Goal: Information Seeking & Learning: Learn about a topic

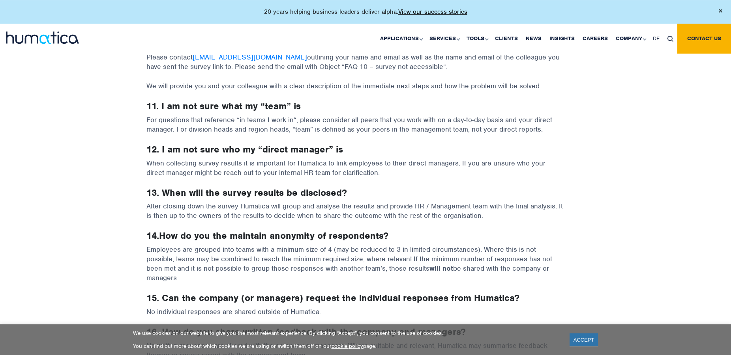
scroll to position [765, 0]
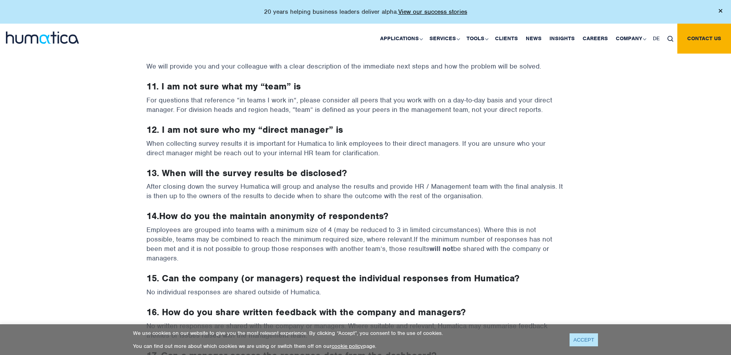
click at [580, 336] on link "ACCEPT" at bounding box center [583, 340] width 29 height 13
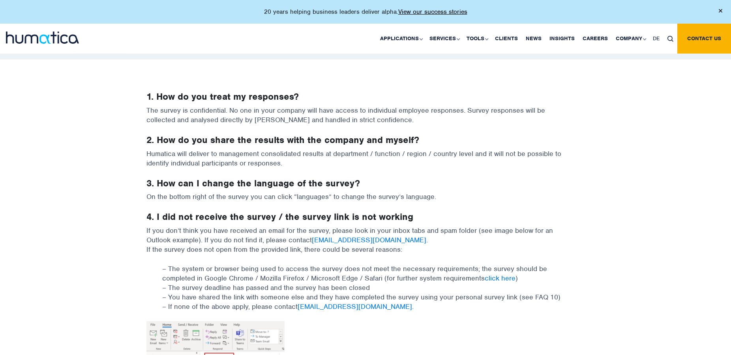
scroll to position [0, 0]
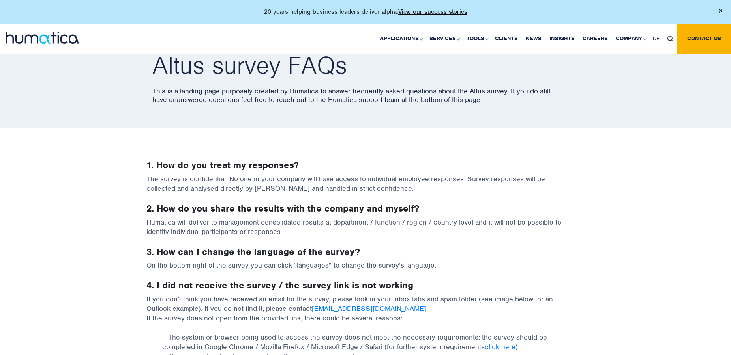
click at [191, 190] on p "The survey is confidential. No one in your company will have access to individu…" at bounding box center [365, 188] width 438 height 29
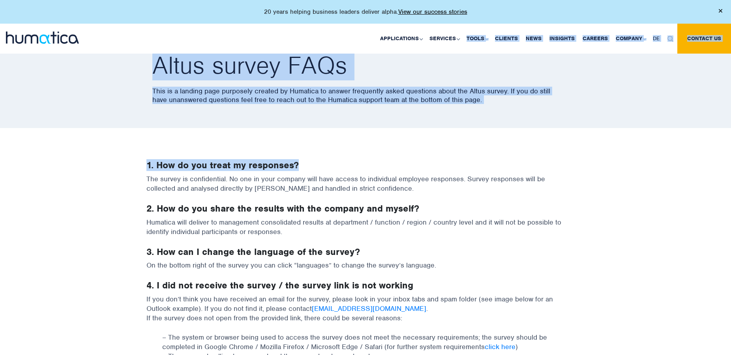
drag, startPoint x: 387, startPoint y: 100, endPoint x: 291, endPoint y: 208, distance: 143.9
click at [320, 30] on body "20 years helping business leaders deliver alpha. View our success stories Appli…" at bounding box center [365, 15] width 731 height 30
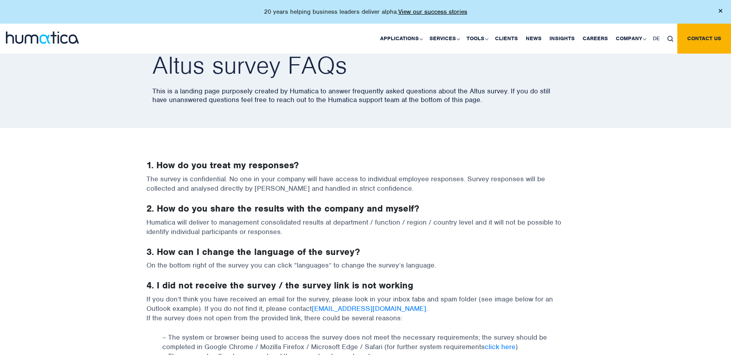
click at [466, 195] on p "The survey is confidential. No one in your company will have access to individu…" at bounding box center [365, 188] width 438 height 29
click at [327, 189] on p "The survey is confidential. No one in your company will have access to individu…" at bounding box center [365, 188] width 438 height 29
drag, startPoint x: 238, startPoint y: 189, endPoint x: 226, endPoint y: 181, distance: 13.9
click at [238, 189] on p "The survey is confidential. No one in your company will have access to individu…" at bounding box center [365, 188] width 438 height 29
click at [222, 165] on strong "1. How do you treat my responses?" at bounding box center [222, 165] width 152 height 12
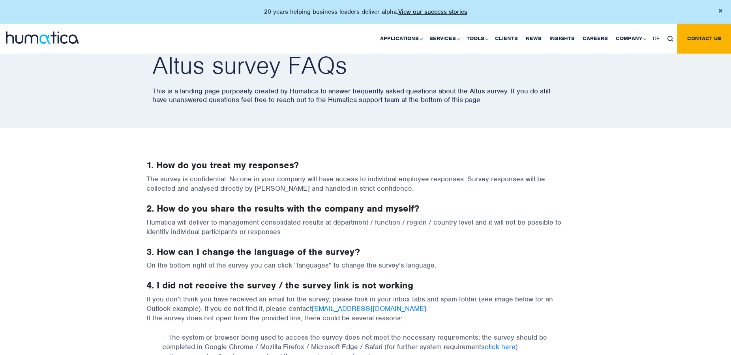
click at [150, 160] on h4 "1. How do you treat my responses?" at bounding box center [365, 165] width 438 height 11
click at [157, 165] on strong "1. How do you treat my responses?" at bounding box center [222, 165] width 152 height 12
click at [151, 185] on p "The survey is confidential. No one in your company will have access to individu…" at bounding box center [365, 188] width 438 height 29
click at [200, 196] on p "The survey is confidential. No one in your company will have access to individu…" at bounding box center [365, 188] width 438 height 29
click at [208, 187] on p "The survey is confidential. No one in your company will have access to individu…" at bounding box center [365, 188] width 438 height 29
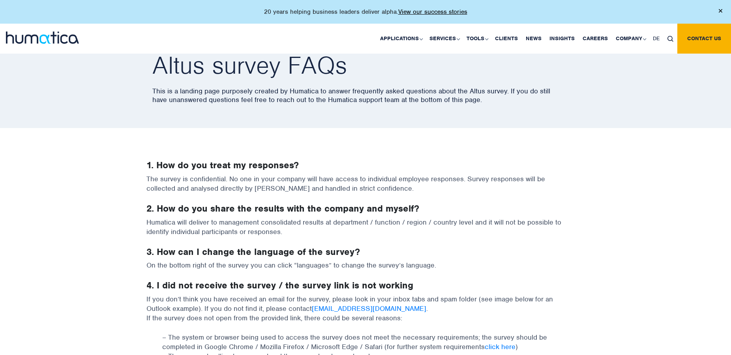
click at [206, 190] on p "The survey is confidential. No one in your company will have access to individu…" at bounding box center [365, 188] width 438 height 29
click at [492, 188] on p "The survey is confidential. No one in your company will have access to individu…" at bounding box center [365, 188] width 438 height 29
click at [411, 178] on p "The survey is confidential. No one in your company will have access to individu…" at bounding box center [365, 188] width 438 height 29
click at [173, 166] on strong "1. How do you treat my responses?" at bounding box center [222, 165] width 152 height 12
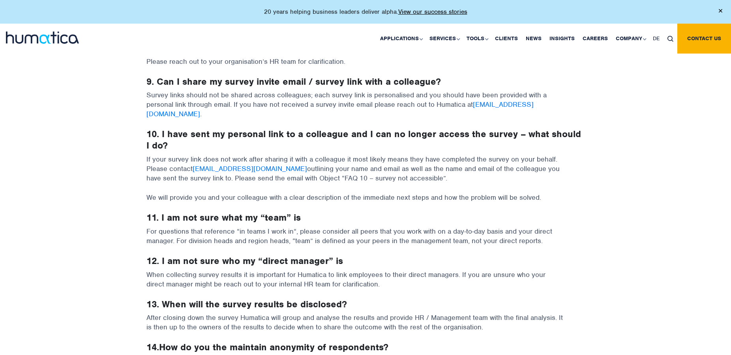
scroll to position [805, 0]
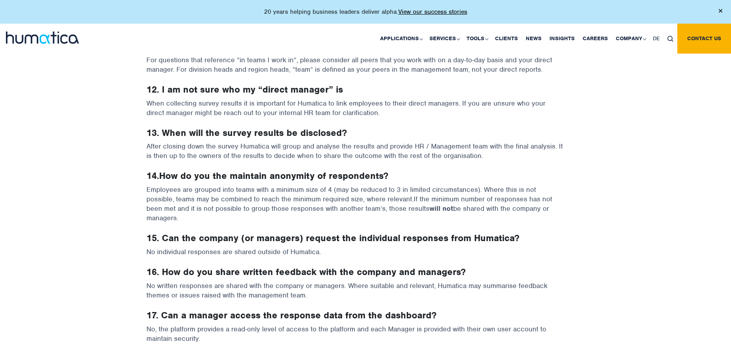
click at [165, 310] on strong "17. Can a manager access the response data from the dashboard?" at bounding box center [291, 316] width 290 height 12
click at [151, 310] on strong "17. Can a manager access the response data from the dashboard?" at bounding box center [291, 316] width 290 height 12
click at [176, 325] on p "No, the platform provides a read-only level of access to the platform and each …" at bounding box center [365, 339] width 438 height 29
click at [191, 325] on p "No, the platform provides a read-only level of access to the platform and each …" at bounding box center [365, 339] width 438 height 29
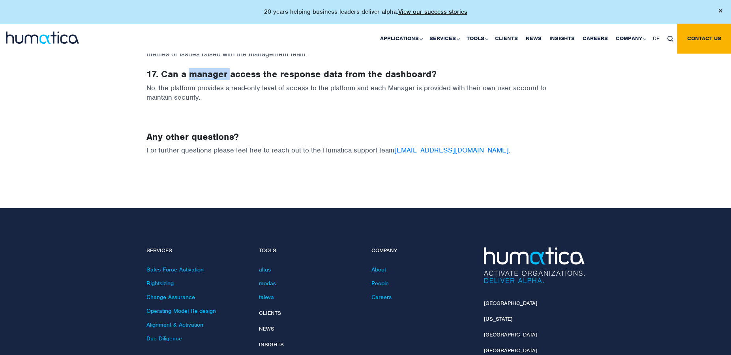
scroll to position [845, 0]
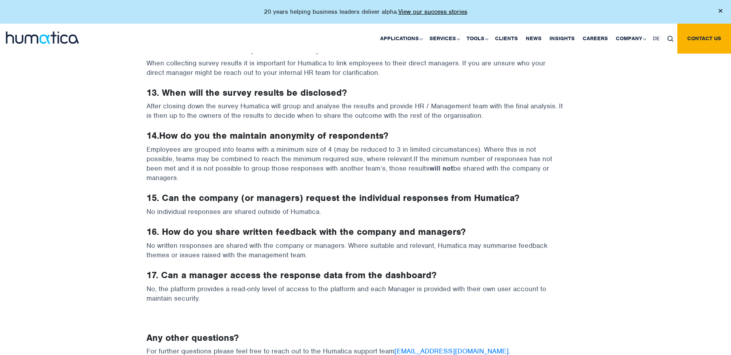
drag, startPoint x: 623, startPoint y: 143, endPoint x: 615, endPoint y: 131, distance: 14.1
click at [441, 9] on link "View our success stories" at bounding box center [432, 12] width 69 height 8
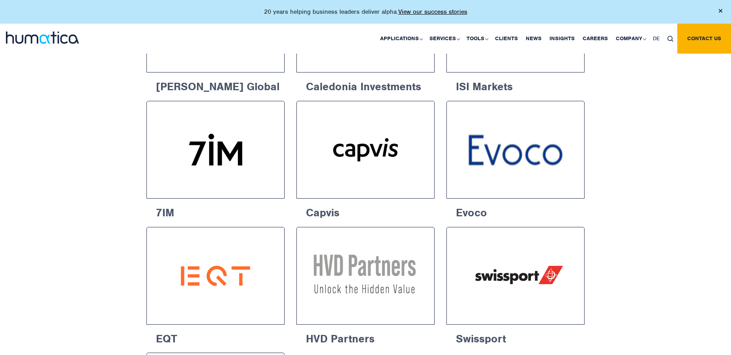
scroll to position [1368, 0]
